Goal: Transaction & Acquisition: Download file/media

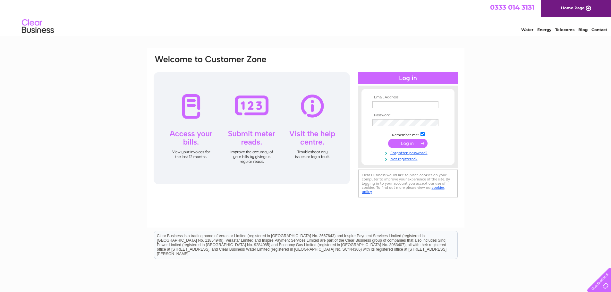
type input "aberdeen4u@gmail.com"
click at [413, 145] on input "submit" at bounding box center [407, 143] width 39 height 9
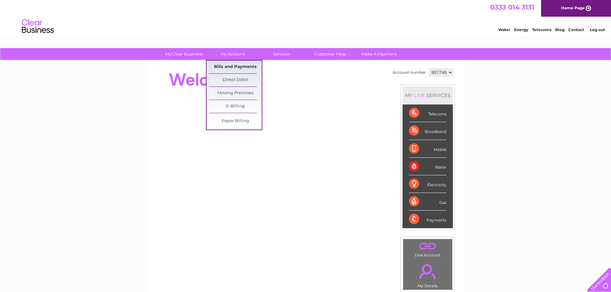
click at [233, 69] on link "Bills and Payments" at bounding box center [235, 67] width 53 height 13
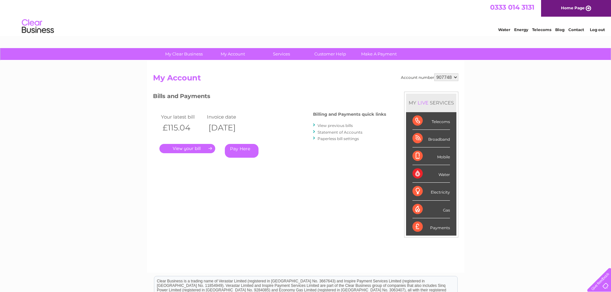
click at [192, 150] on link "." at bounding box center [187, 148] width 56 height 9
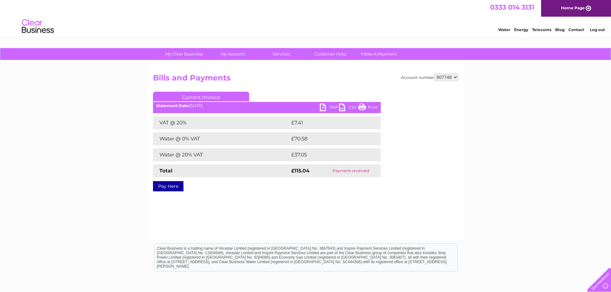
click at [330, 110] on link "PDF" at bounding box center [329, 108] width 19 height 9
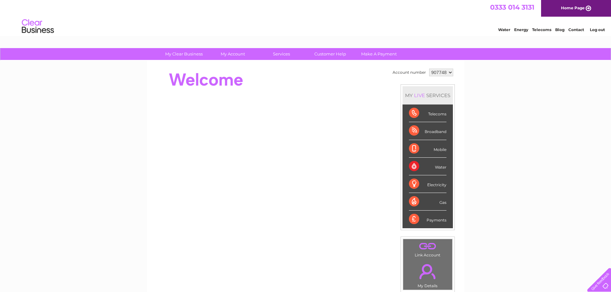
click at [596, 31] on link "Log out" at bounding box center [597, 29] width 15 height 5
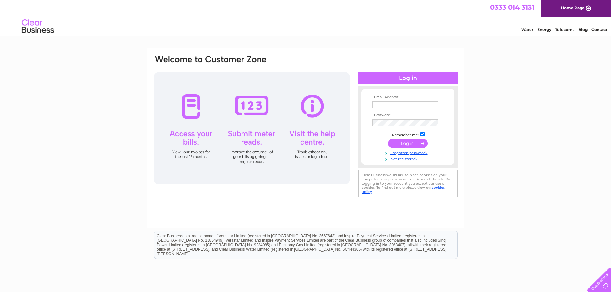
type input "[EMAIL_ADDRESS][DOMAIN_NAME]"
drag, startPoint x: 430, startPoint y: 106, endPoint x: 165, endPoint y: 106, distance: 265.5
click at [165, 106] on div "Email Address: aberdeen4u@gmail.com Password:" at bounding box center [305, 127] width 305 height 145
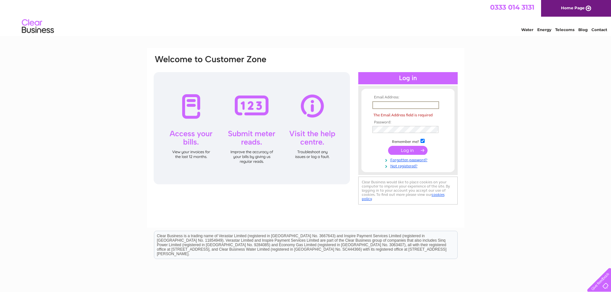
type input "aberdeen4u@gmail.com"
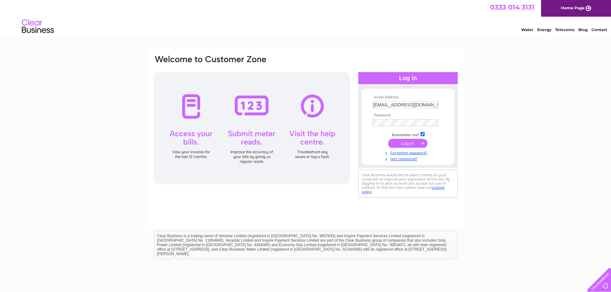
click at [417, 143] on input "submit" at bounding box center [407, 143] width 39 height 9
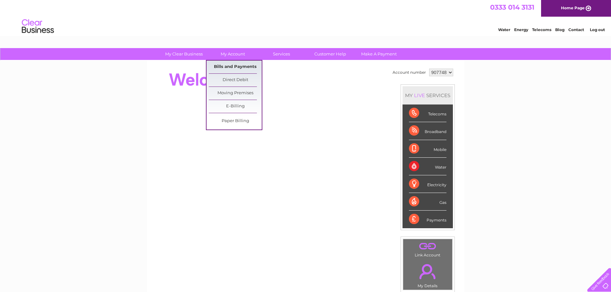
click at [234, 68] on link "Bills and Payments" at bounding box center [235, 67] width 53 height 13
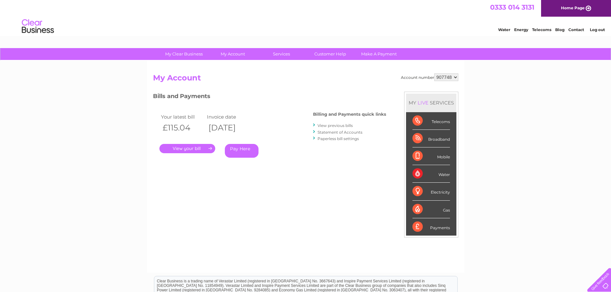
click at [342, 126] on link "View previous bills" at bounding box center [334, 125] width 35 height 5
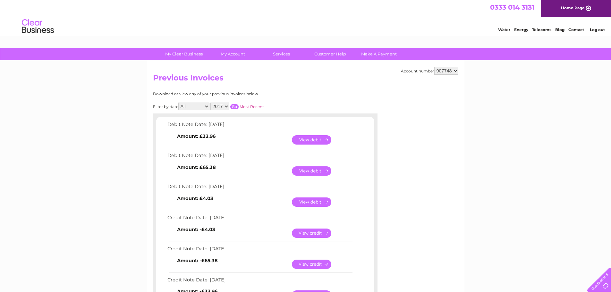
click at [222, 108] on select "2017 2016 2015 2014" at bounding box center [219, 107] width 19 height 8
click at [230, 98] on div "Download or view any of your previous invoices below. Filter by date All Januar…" at bounding box center [237, 293] width 168 height 403
click at [451, 68] on select "907748 907749 907751" at bounding box center [446, 71] width 24 height 8
select select "907749"
click at [434, 67] on select "907748 907749 907751" at bounding box center [446, 71] width 24 height 8
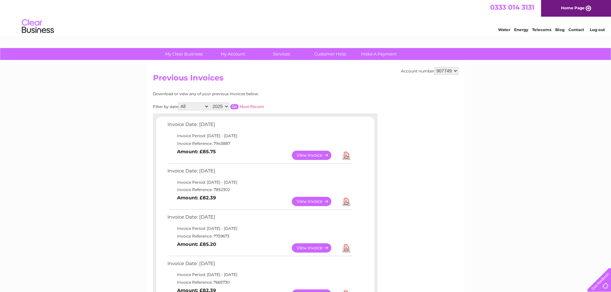
click at [342, 200] on link "Download" at bounding box center [346, 201] width 8 height 9
click at [343, 155] on link "Download" at bounding box center [346, 155] width 8 height 9
click at [457, 69] on select "907748 907749 907751" at bounding box center [446, 71] width 24 height 8
select select "907751"
click at [434, 67] on select "907748 907749 907751" at bounding box center [446, 71] width 24 height 8
